Goal: Task Accomplishment & Management: Complete application form

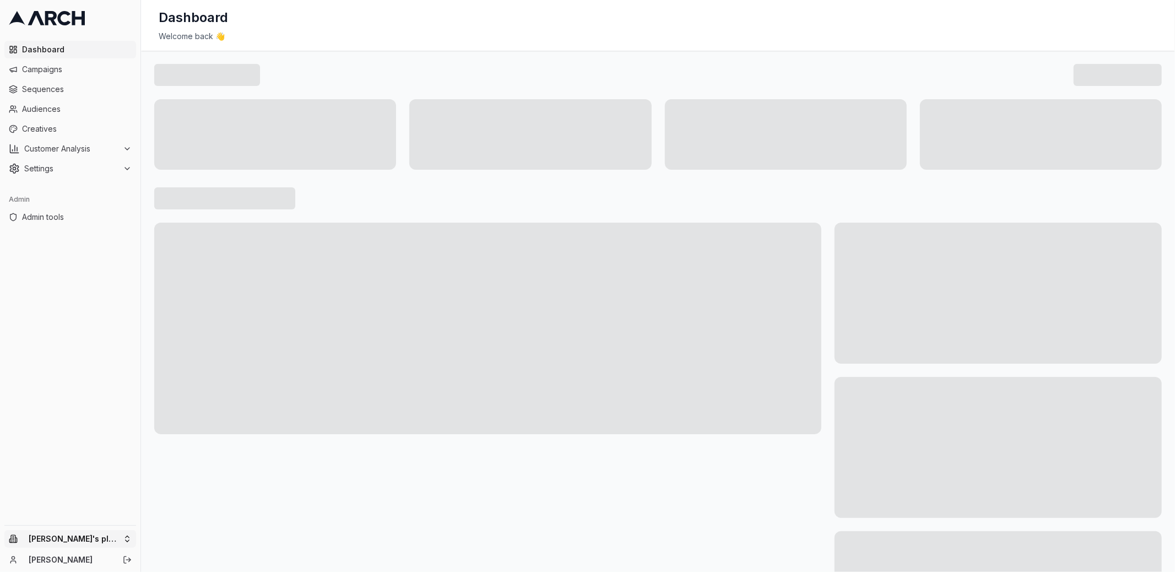
click at [124, 540] on html "Dashboard Campaigns Sequences Audiences Creatives Customer Analysis Settings Ad…" at bounding box center [587, 286] width 1175 height 572
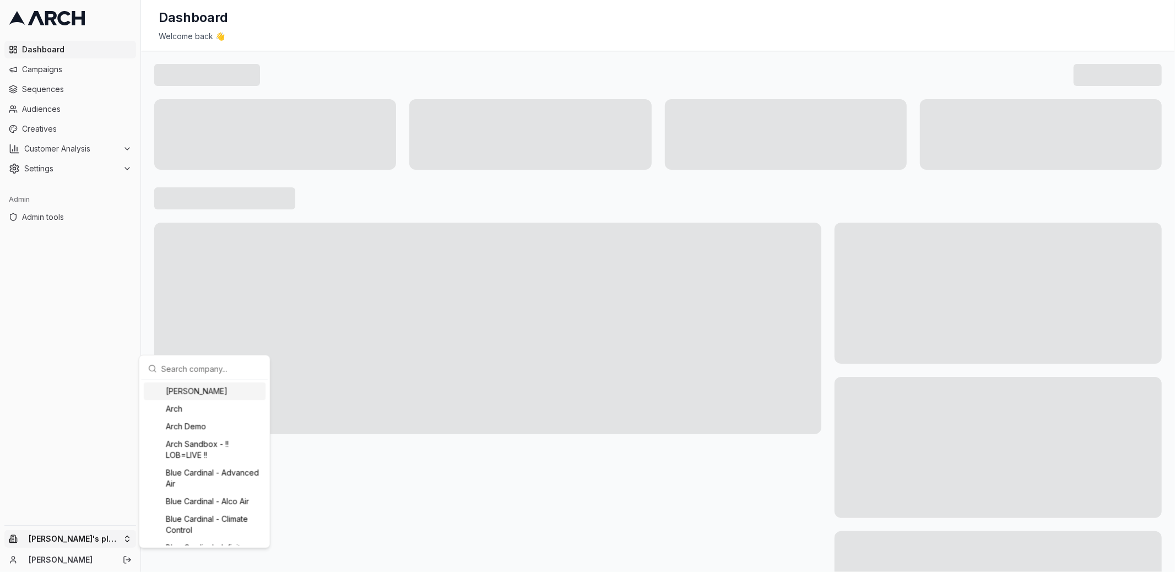
click at [195, 372] on input "text" at bounding box center [211, 368] width 100 height 22
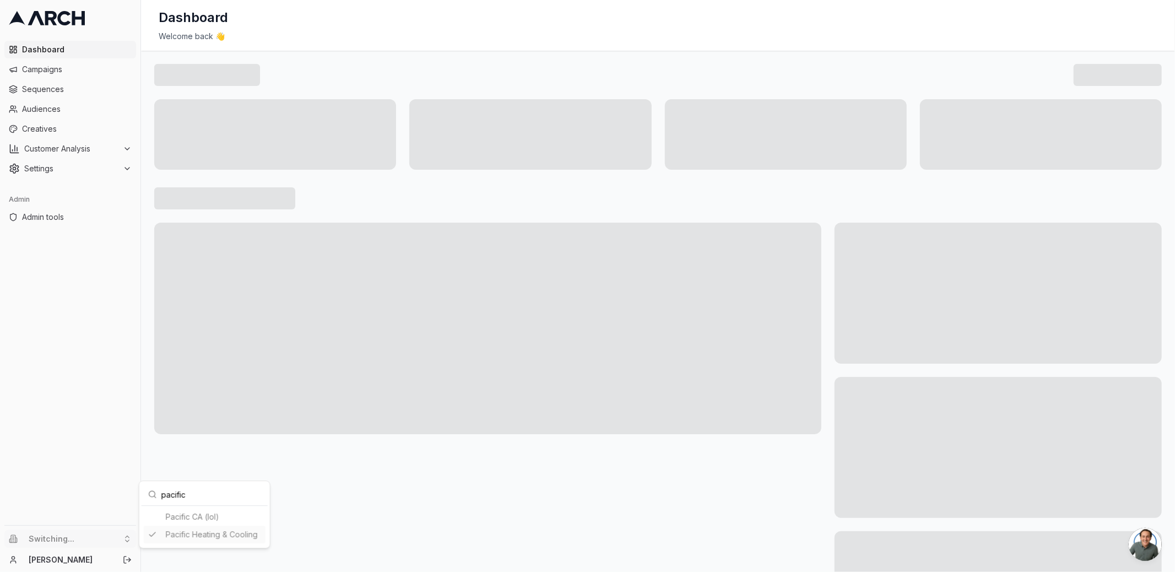
type input "pacific"
click at [149, 432] on html "Dashboard Campaigns Sequences Audiences Creatives Customer Analysis Settings Ad…" at bounding box center [587, 286] width 1175 height 572
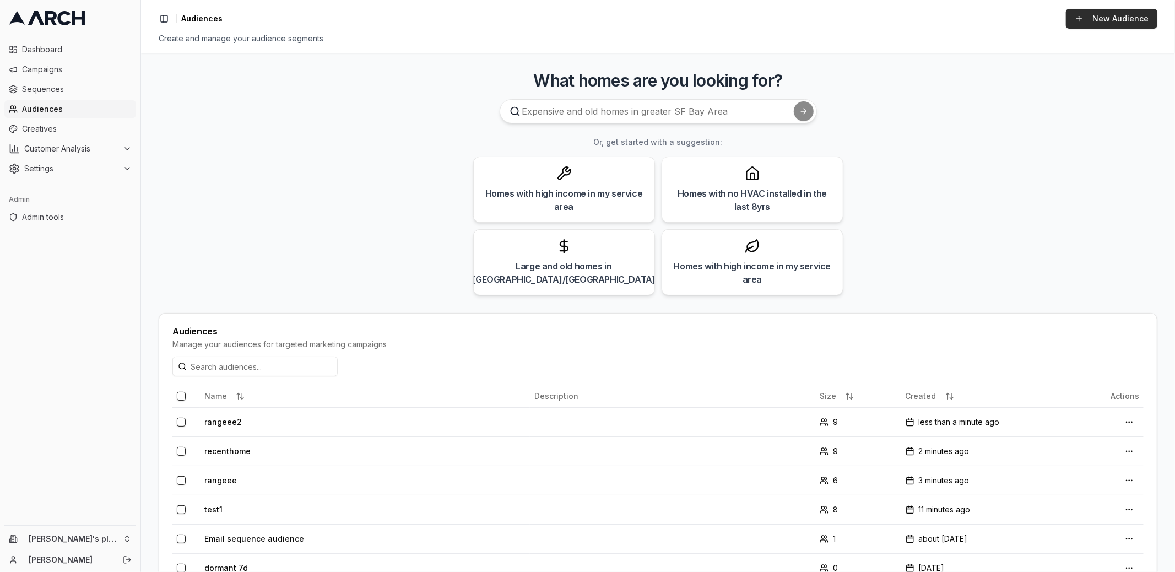
click at [1088, 20] on link "New Audience" at bounding box center [1111, 19] width 91 height 20
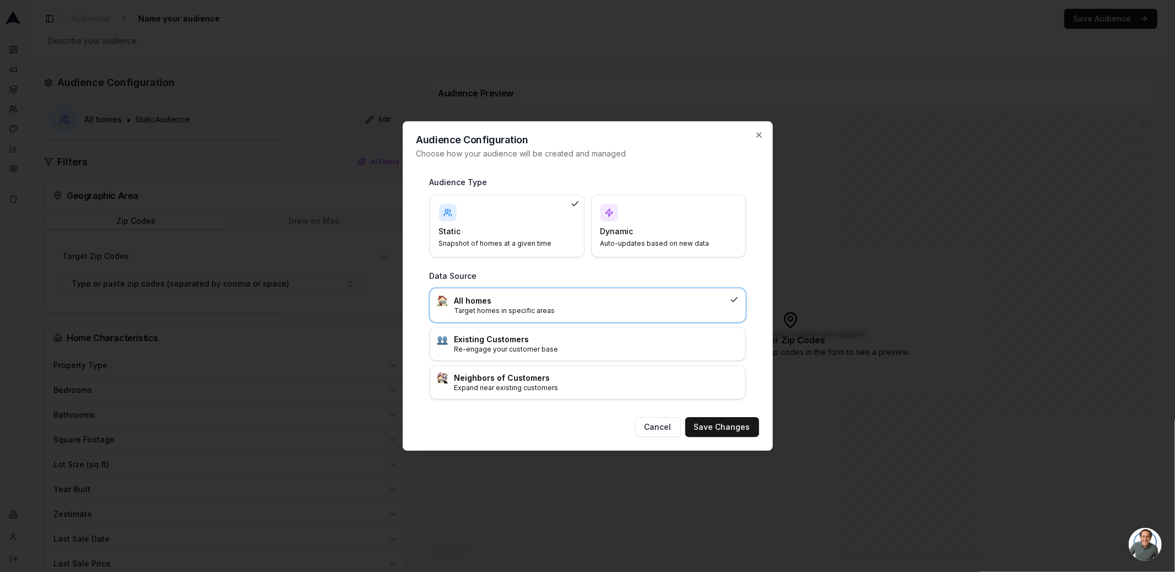
click at [681, 228] on h4 "Dynamic" at bounding box center [661, 231] width 123 height 11
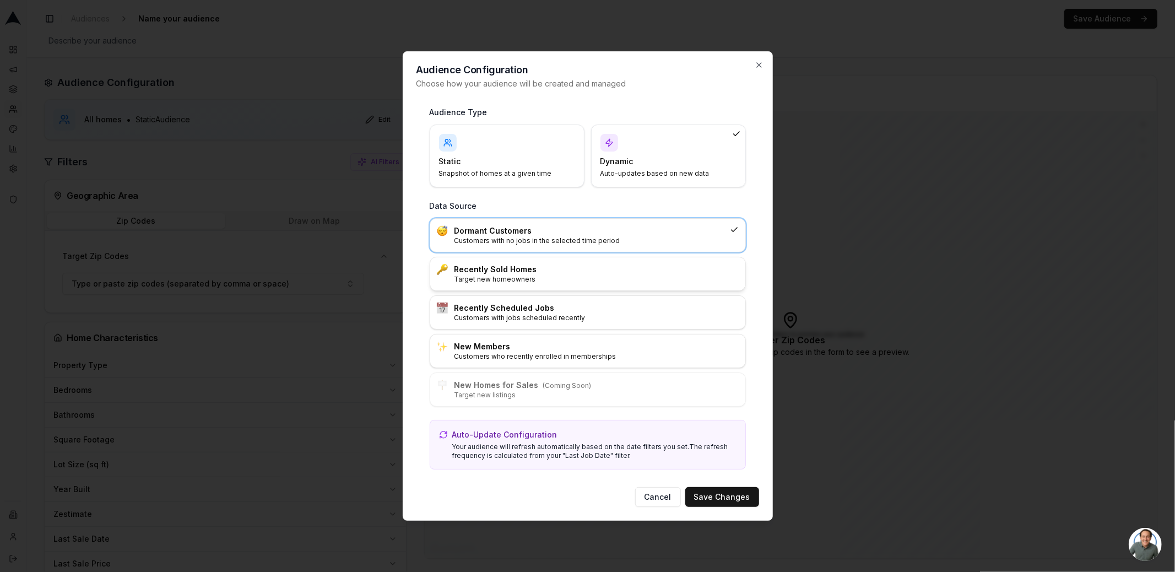
click at [615, 274] on h3 "Recently Sold Homes" at bounding box center [596, 269] width 284 height 11
click at [711, 499] on button "Save Changes" at bounding box center [722, 497] width 74 height 20
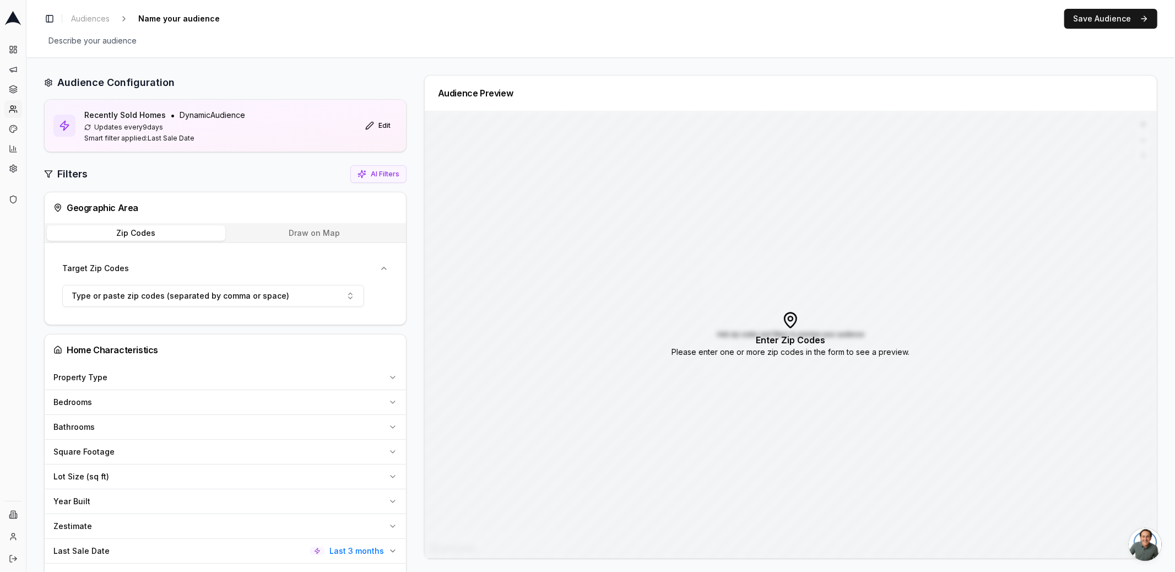
click at [363, 545] on span "Last 3 months" at bounding box center [356, 550] width 55 height 11
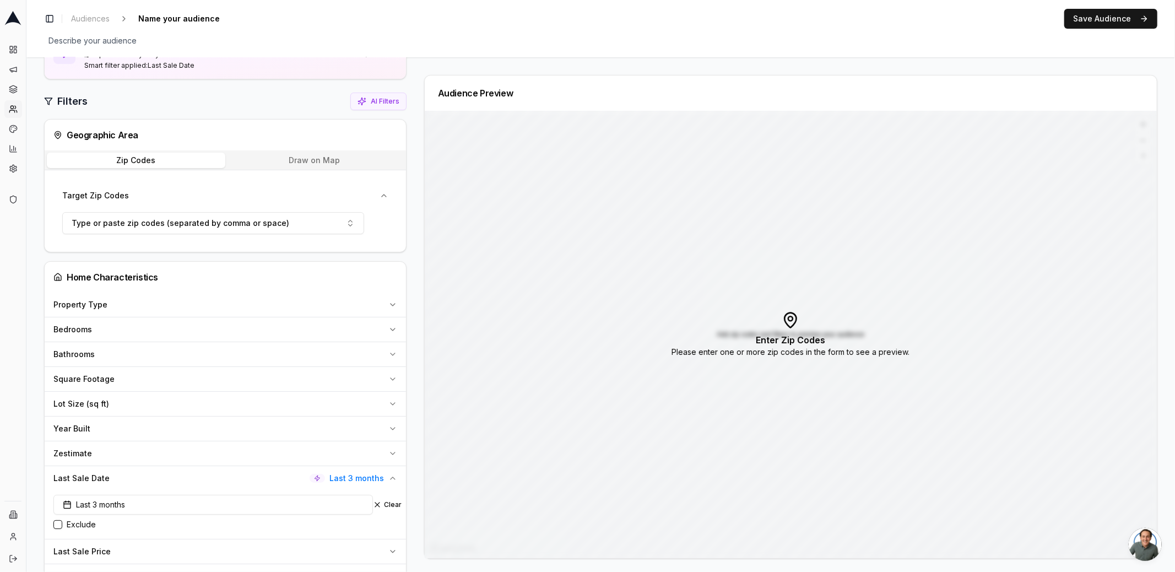
scroll to position [189, 0]
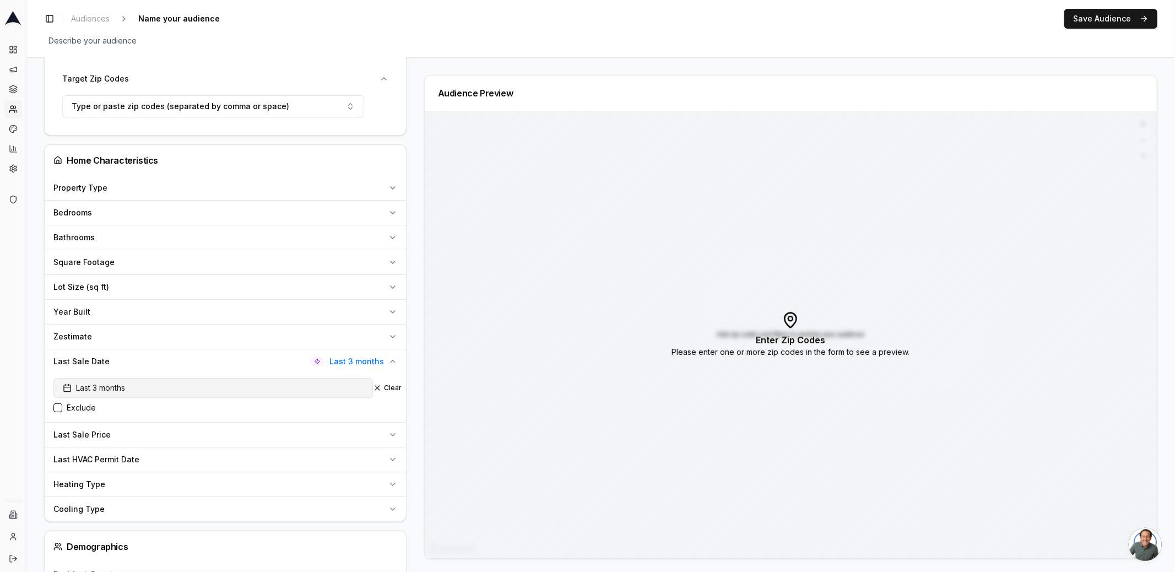
click at [142, 383] on button "Last 3 months" at bounding box center [212, 388] width 319 height 20
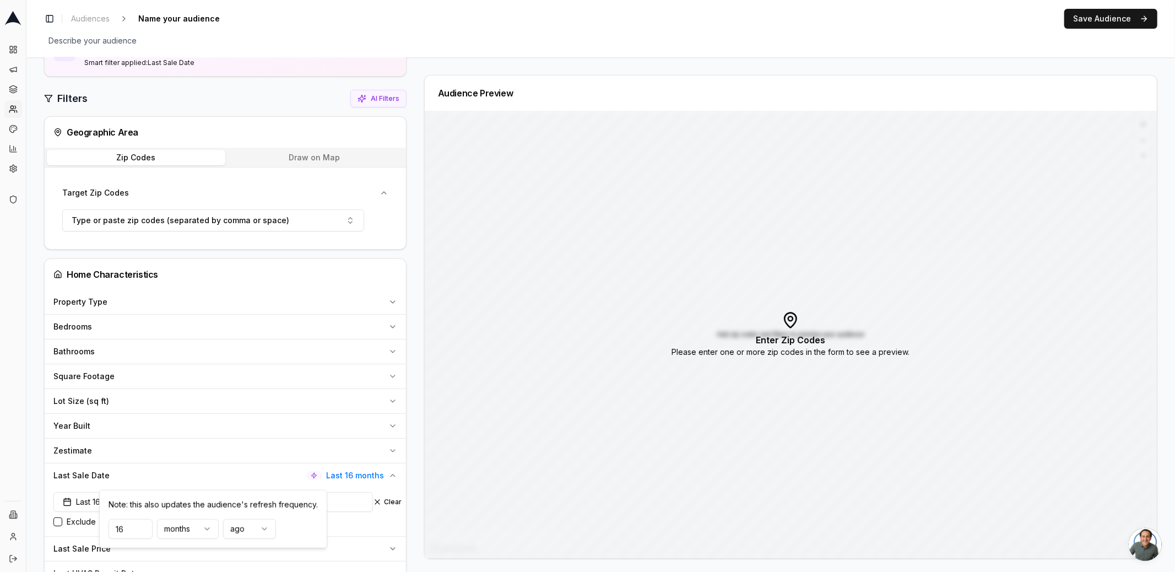
scroll to position [0, 0]
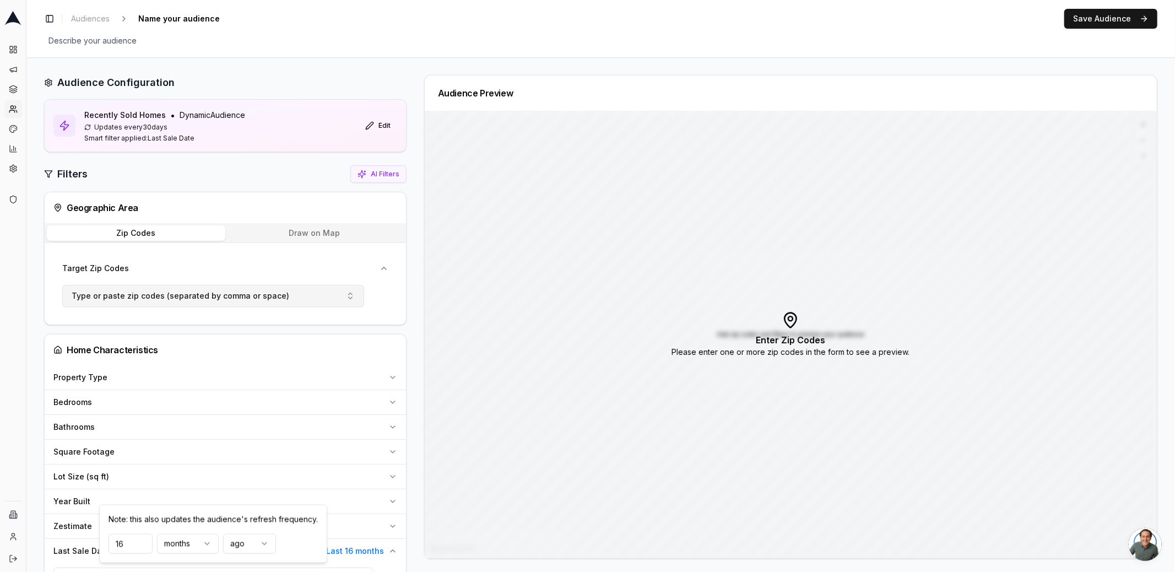
type input "16"
click at [176, 294] on span "Type or paste zip codes (separated by comma or space)" at bounding box center [181, 295] width 218 height 11
type input "98402"
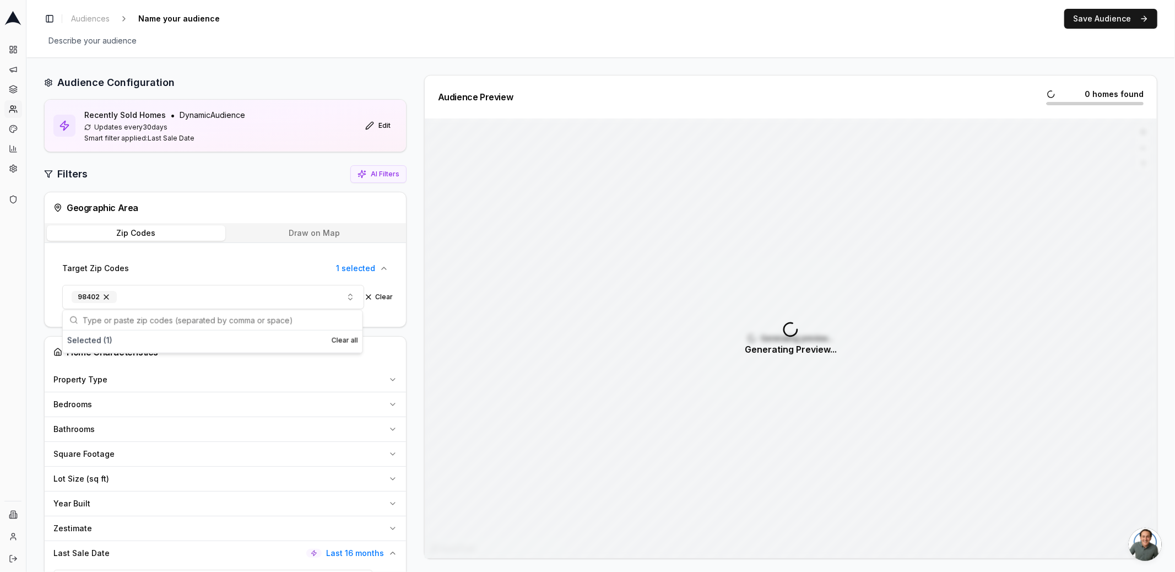
click at [417, 298] on div "Audience Preview 0 homes found Generating preview... Generating Preview..." at bounding box center [786, 316] width 742 height 483
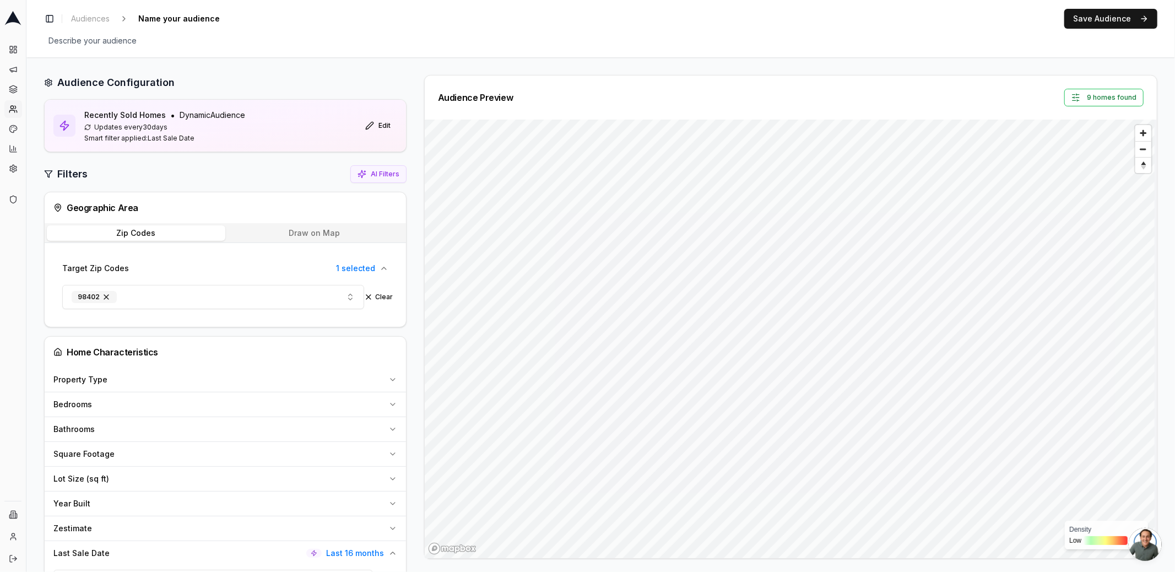
click at [997, 98] on div "Audience Preview 9 homes found" at bounding box center [790, 98] width 705 height 18
click at [1016, 98] on div "Audience Preview 9 homes found" at bounding box center [790, 98] width 705 height 18
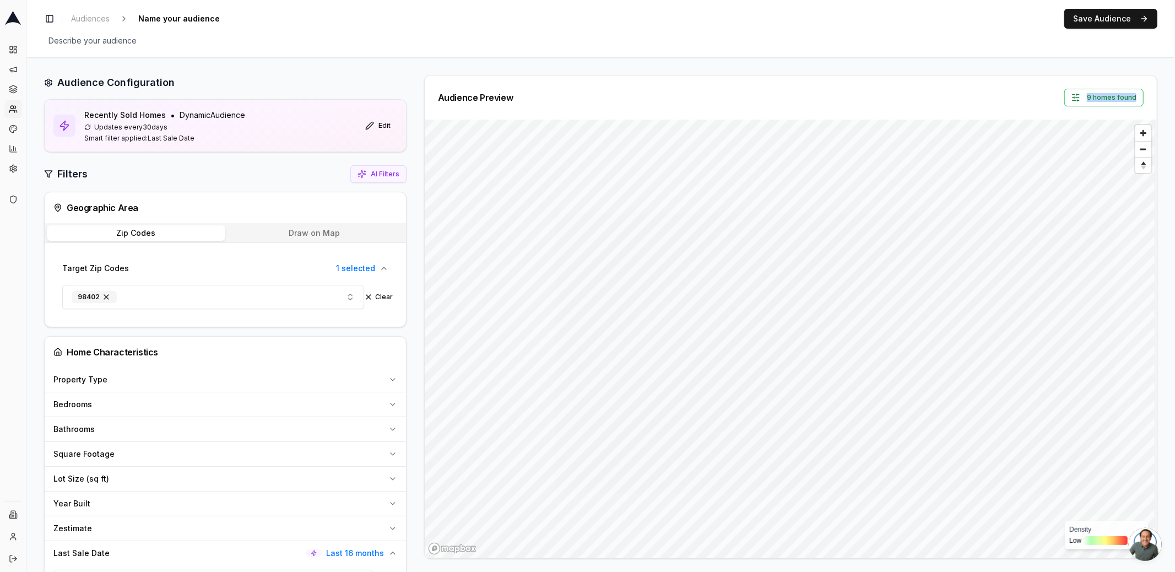
click at [1016, 98] on div "Audience Preview 9 homes found" at bounding box center [790, 98] width 705 height 18
click at [1078, 101] on button "9 homes found" at bounding box center [1103, 98] width 79 height 18
click at [1014, 98] on div "Audience Preview 9 homes found" at bounding box center [790, 98] width 705 height 18
click at [379, 126] on button "Edit" at bounding box center [377, 126] width 39 height 18
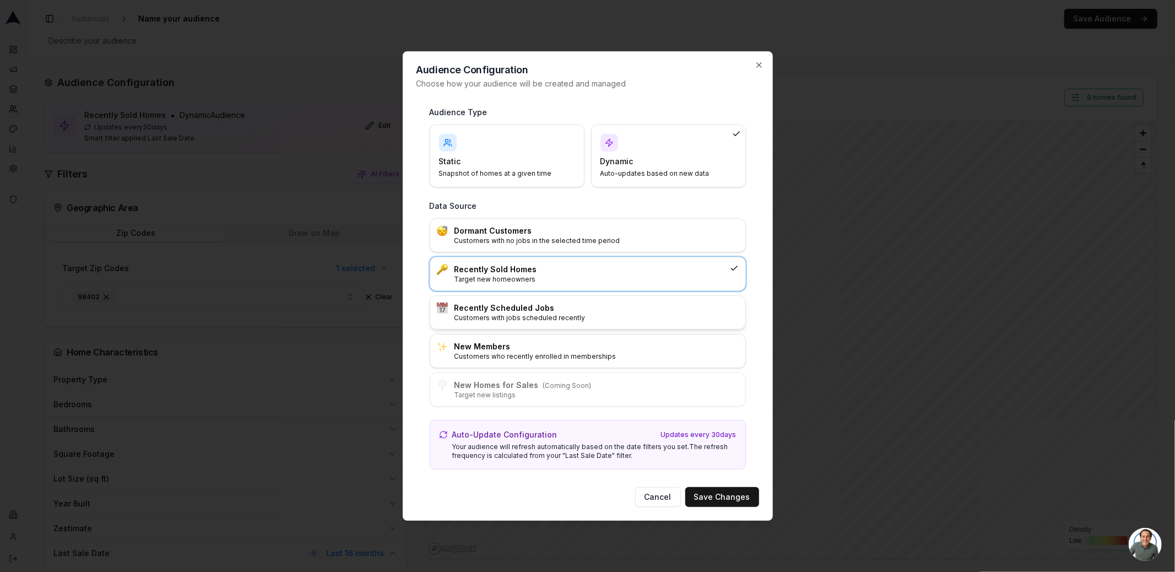
click at [549, 306] on h3 "Recently Scheduled Jobs" at bounding box center [596, 307] width 284 height 11
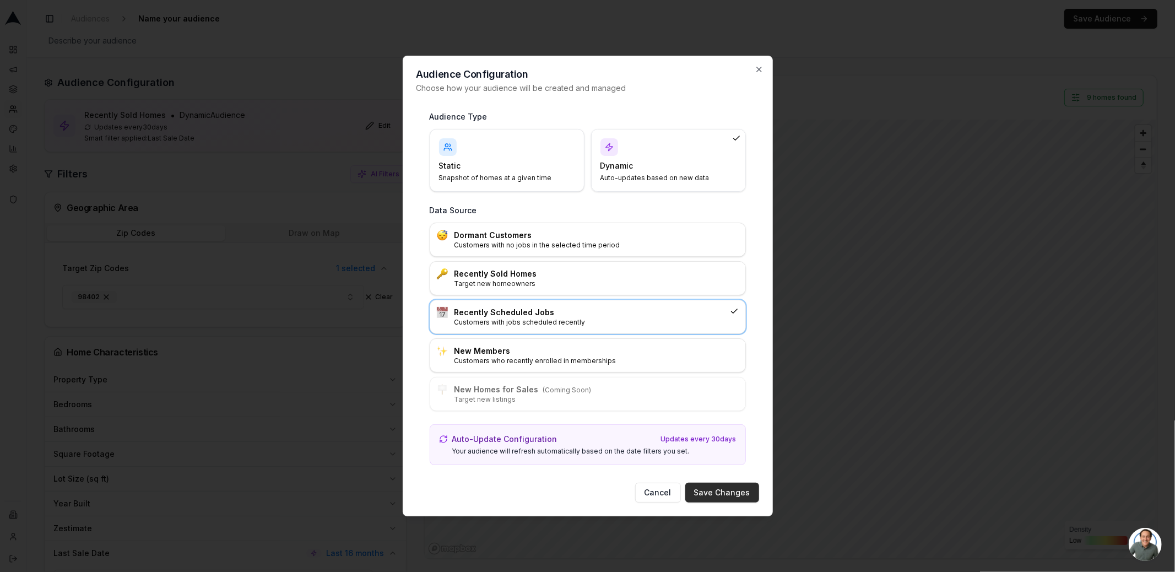
click at [717, 482] on button "Save Changes" at bounding box center [722, 492] width 74 height 20
